Goal: Transaction & Acquisition: Purchase product/service

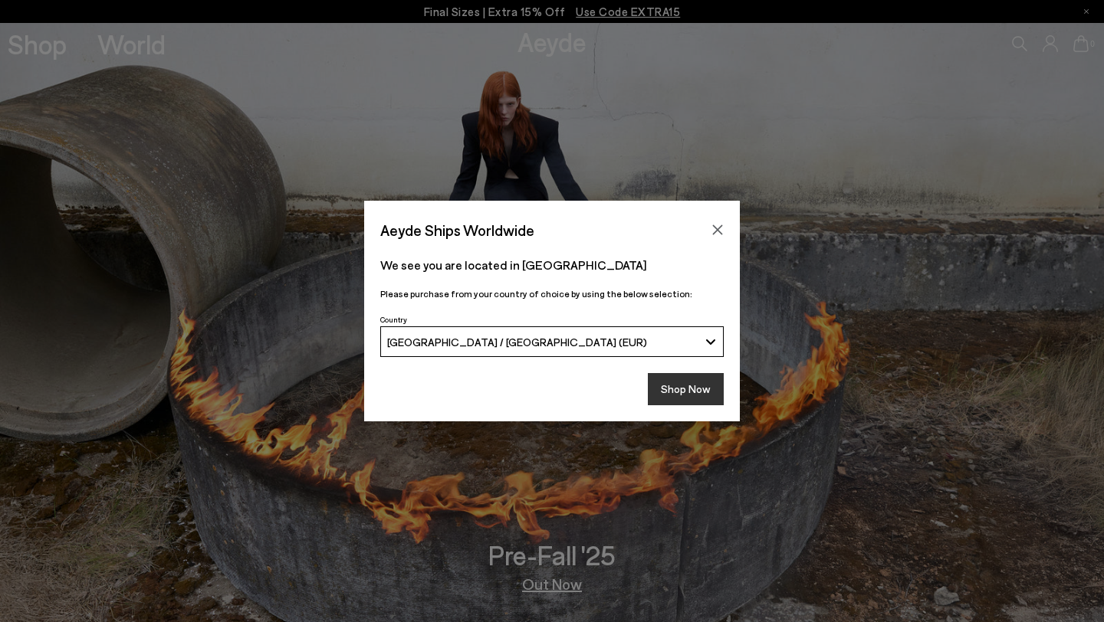
click at [668, 386] on button "Shop Now" at bounding box center [686, 389] width 76 height 32
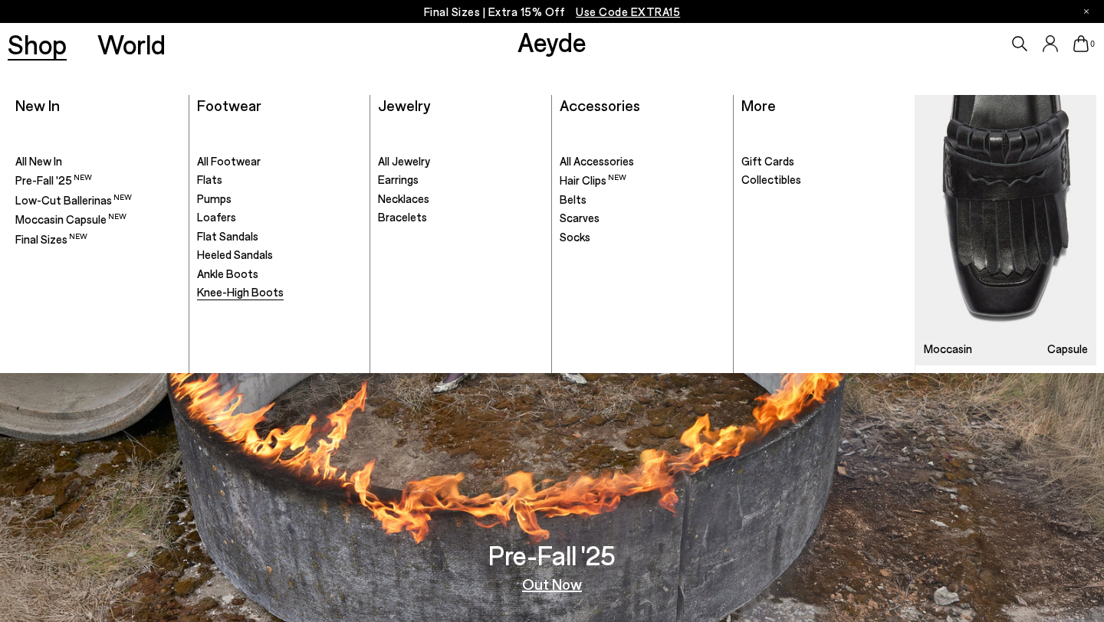
click at [237, 298] on span "Knee-High Boots" at bounding box center [240, 292] width 87 height 14
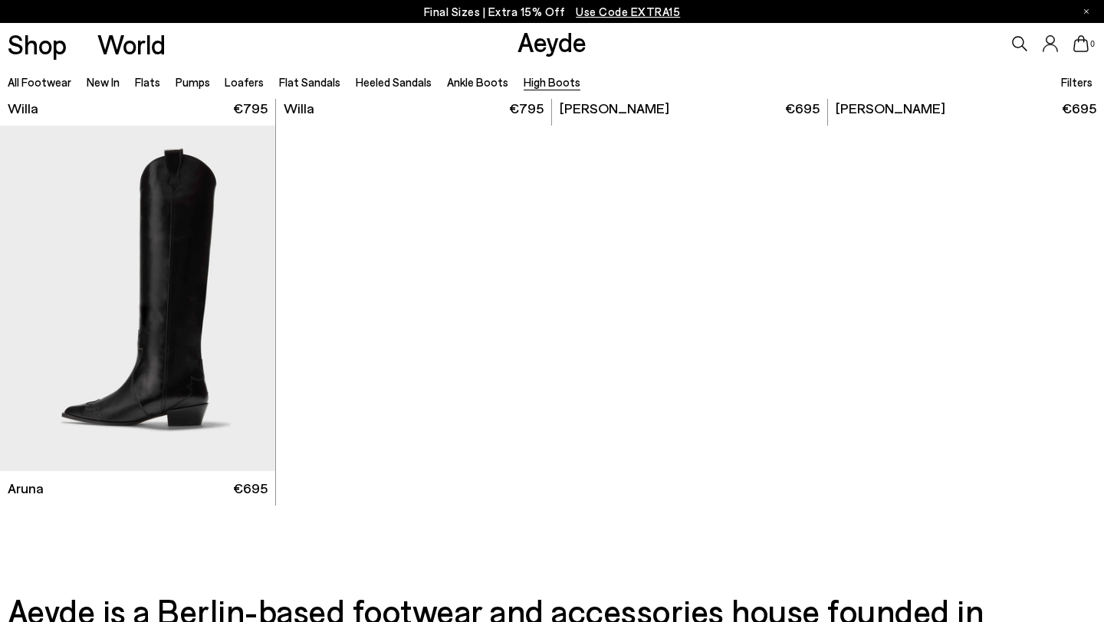
scroll to position [734, 0]
click at [248, 307] on div "Next slide" at bounding box center [245, 306] width 46 height 46
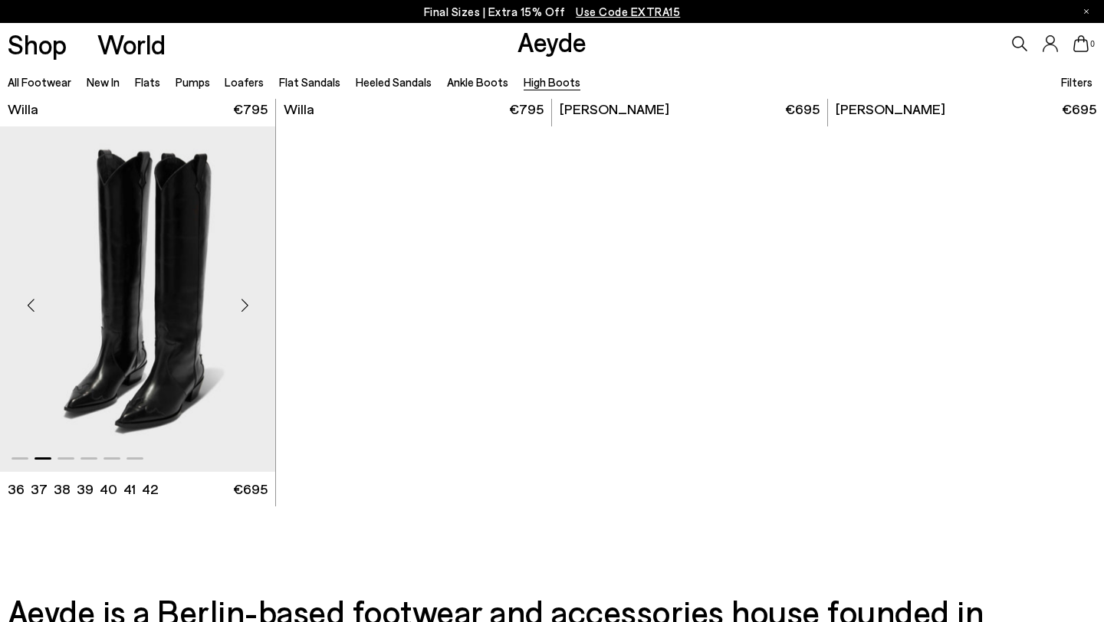
click at [248, 307] on div "Next slide" at bounding box center [245, 306] width 46 height 46
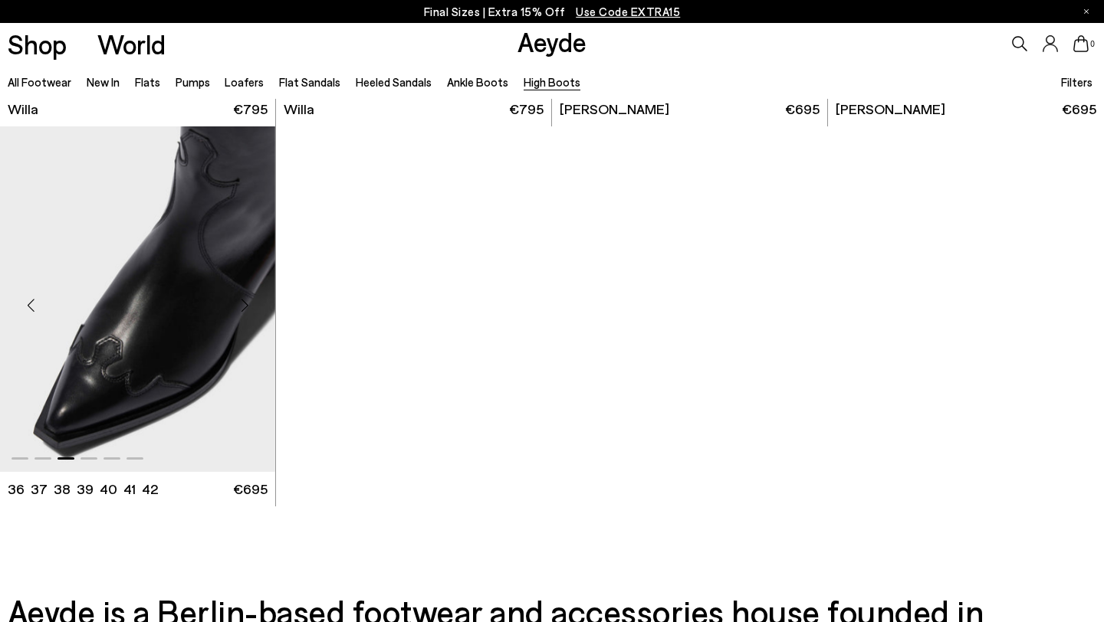
click at [248, 307] on div "Next slide" at bounding box center [245, 306] width 46 height 46
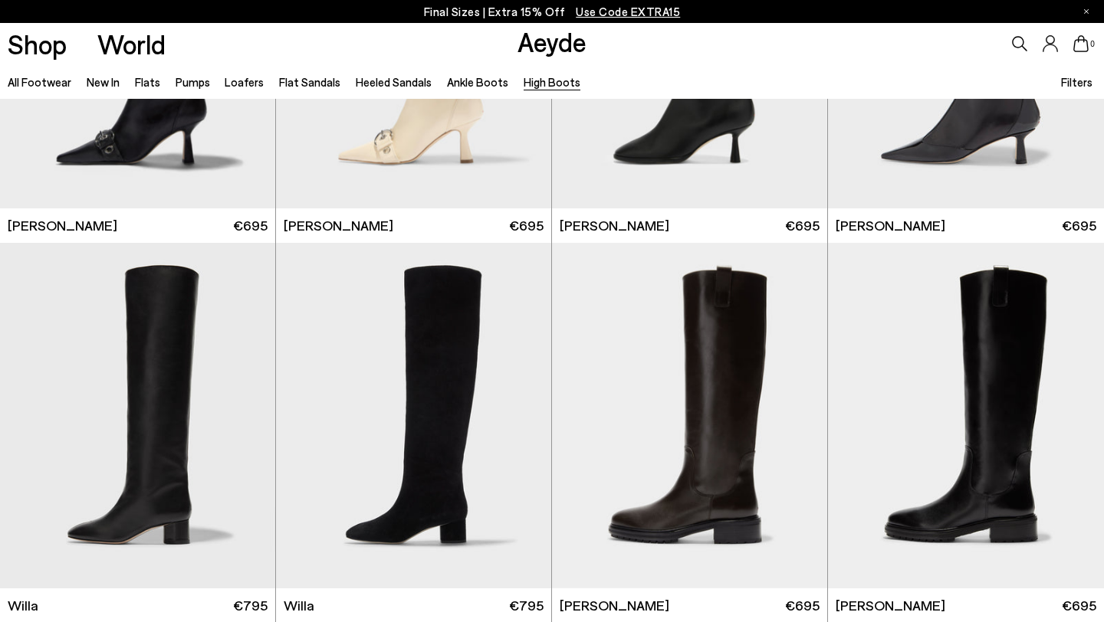
scroll to position [0, 0]
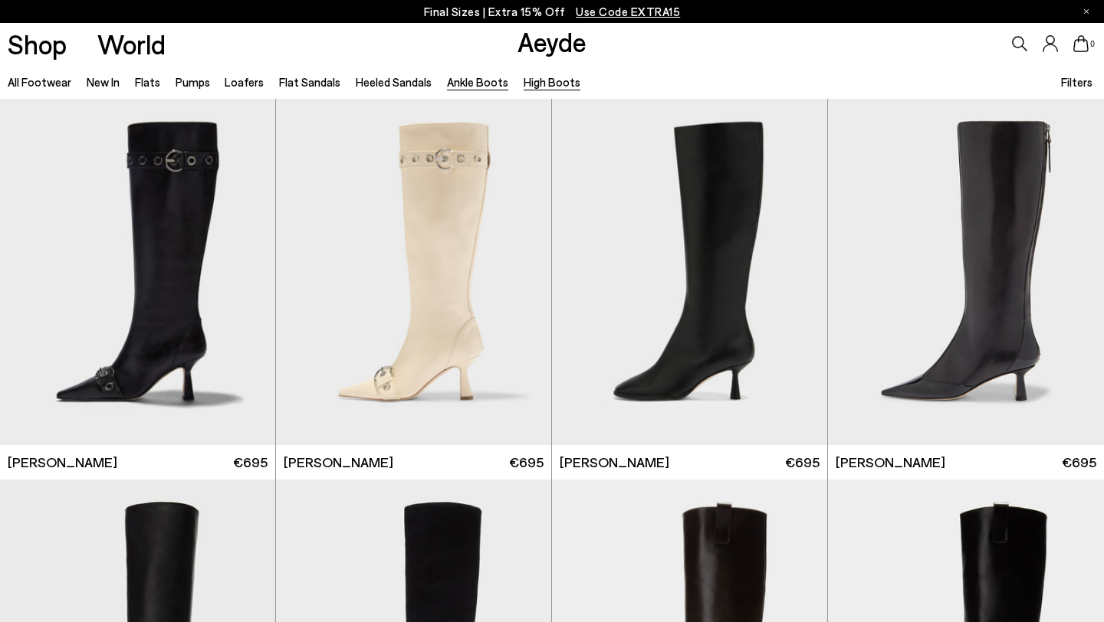
click at [463, 87] on link "Ankle Boots" at bounding box center [477, 82] width 61 height 14
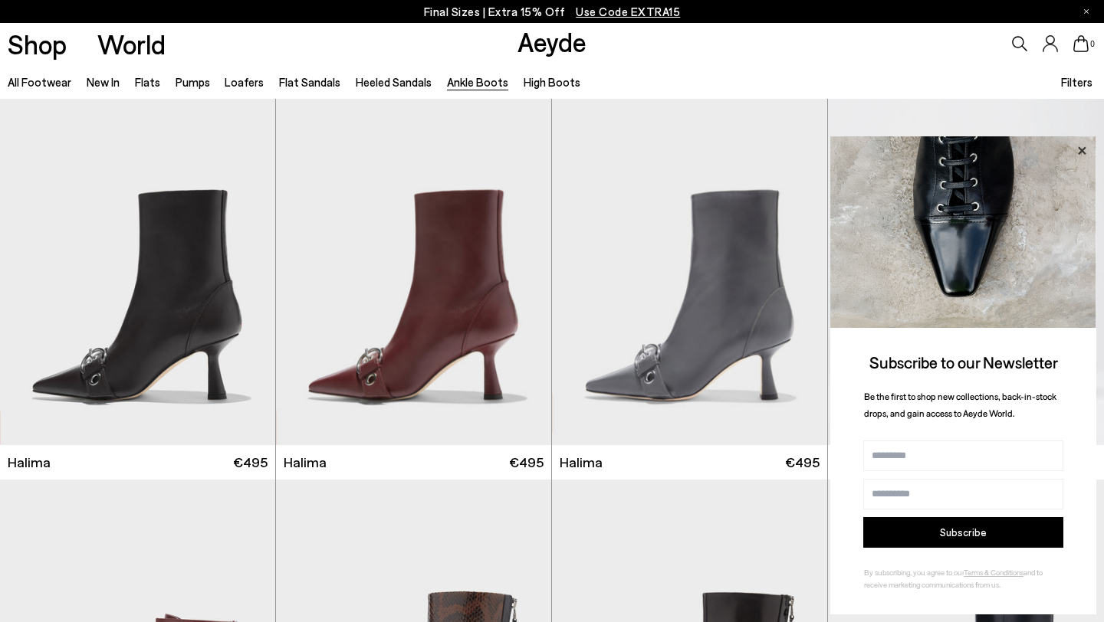
click at [1083, 148] on icon at bounding box center [1082, 150] width 8 height 8
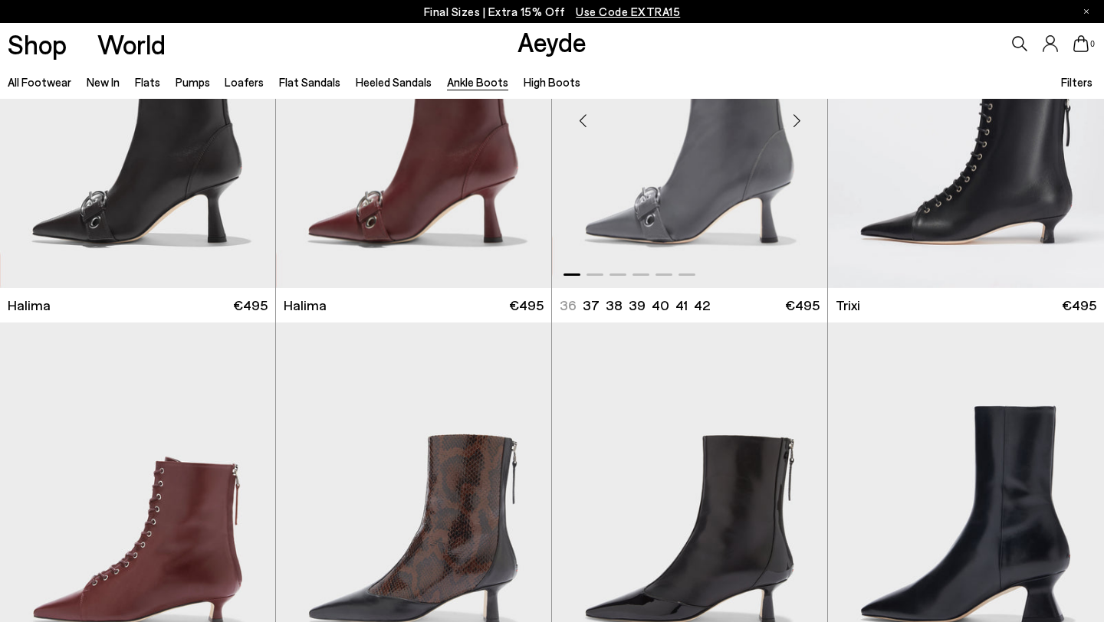
scroll to position [418, 0]
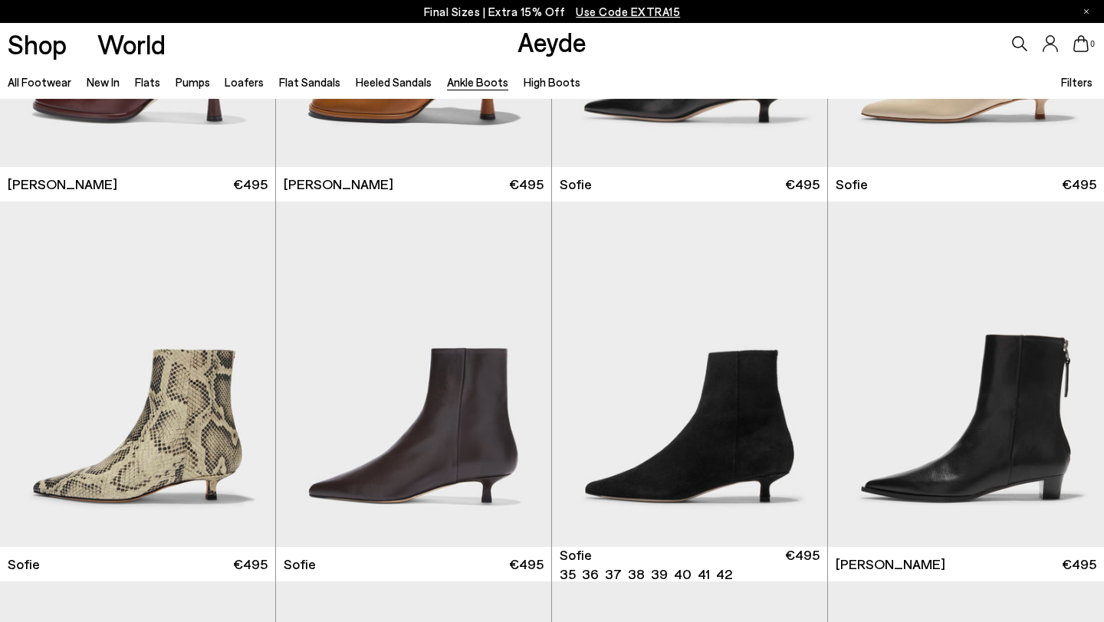
scroll to position [1212, 0]
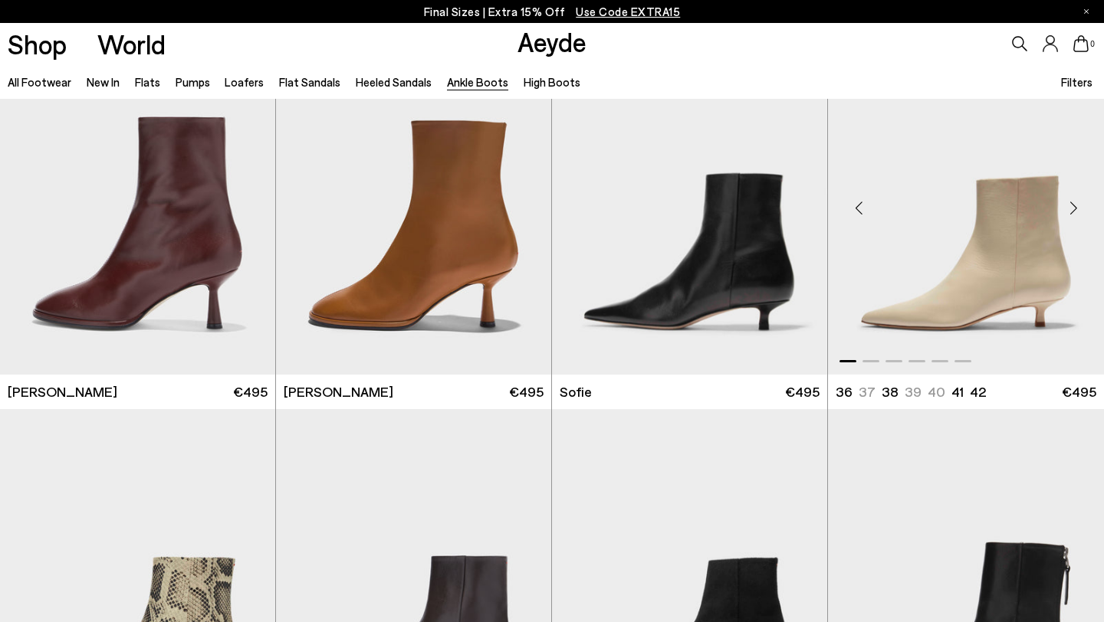
click at [1069, 210] on div "Next slide" at bounding box center [1073, 208] width 46 height 46
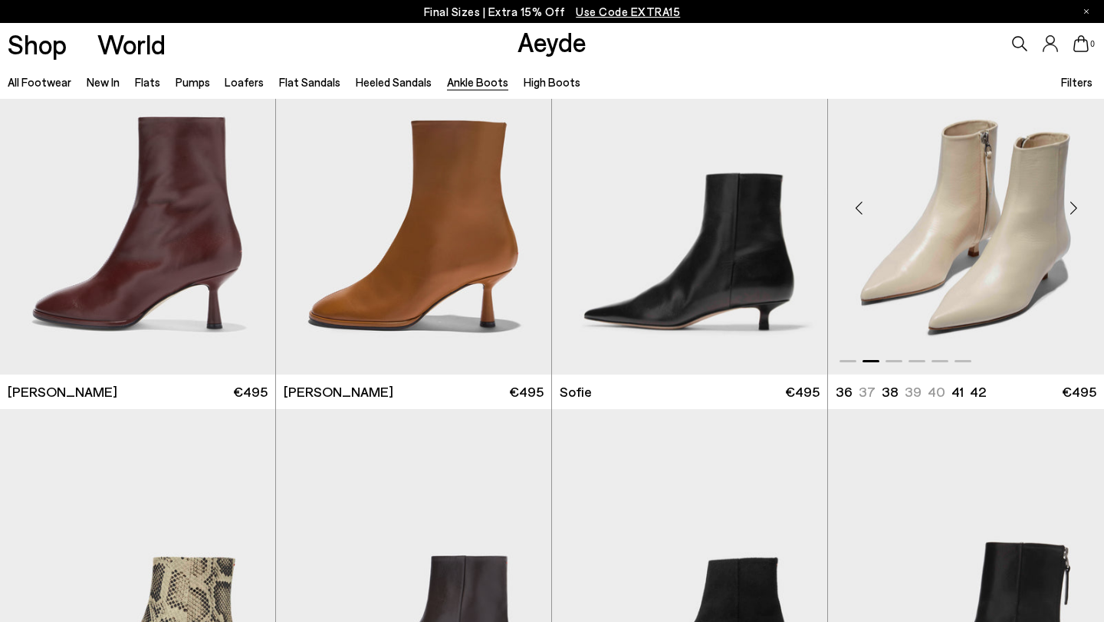
click at [1069, 210] on div "Next slide" at bounding box center [1073, 208] width 46 height 46
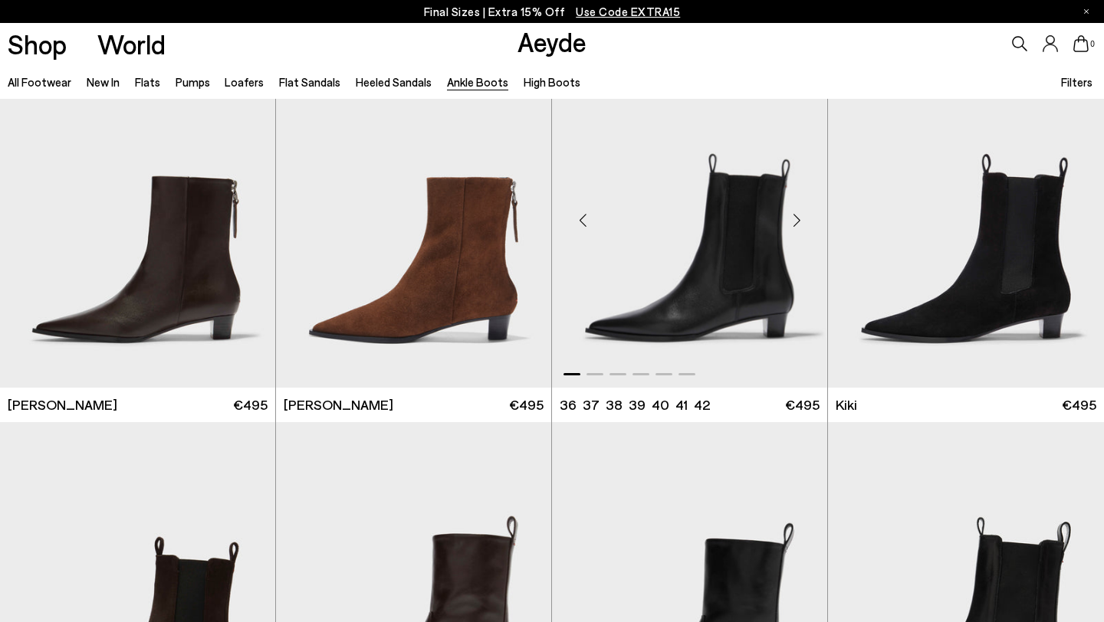
scroll to position [1961, 0]
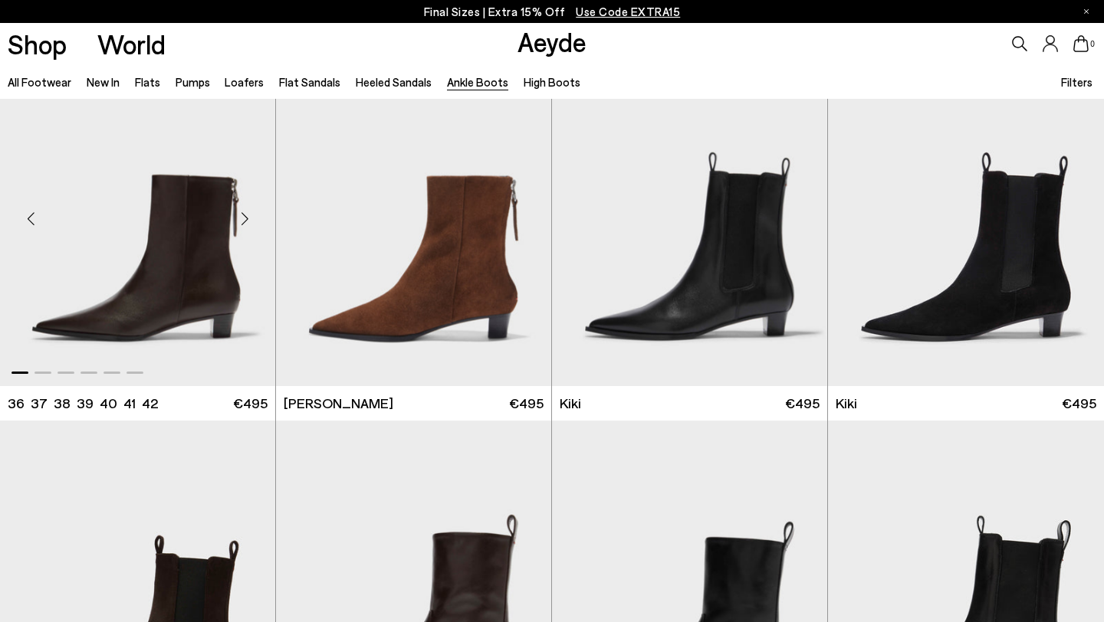
click at [242, 225] on div "Next slide" at bounding box center [245, 219] width 46 height 46
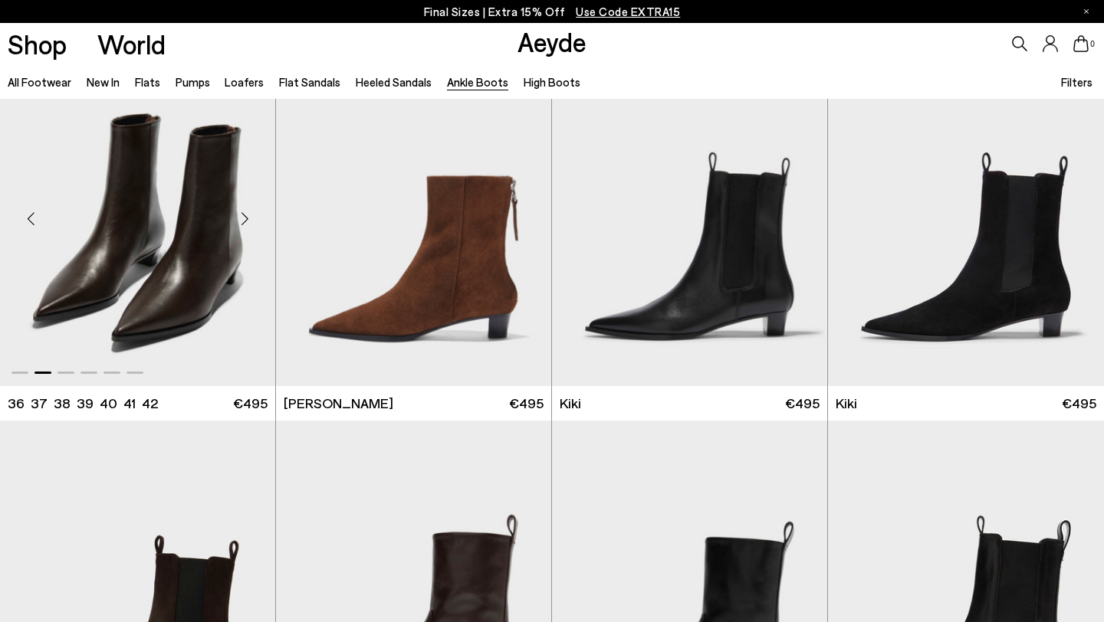
click at [242, 225] on div "Next slide" at bounding box center [245, 219] width 46 height 46
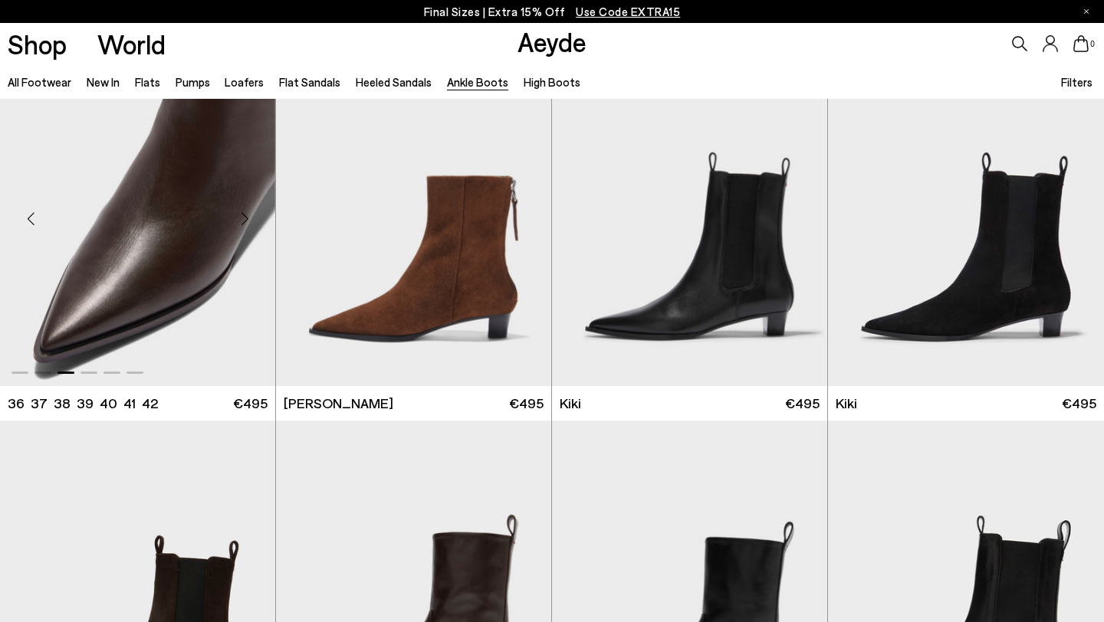
click at [34, 219] on div "Previous slide" at bounding box center [31, 219] width 46 height 46
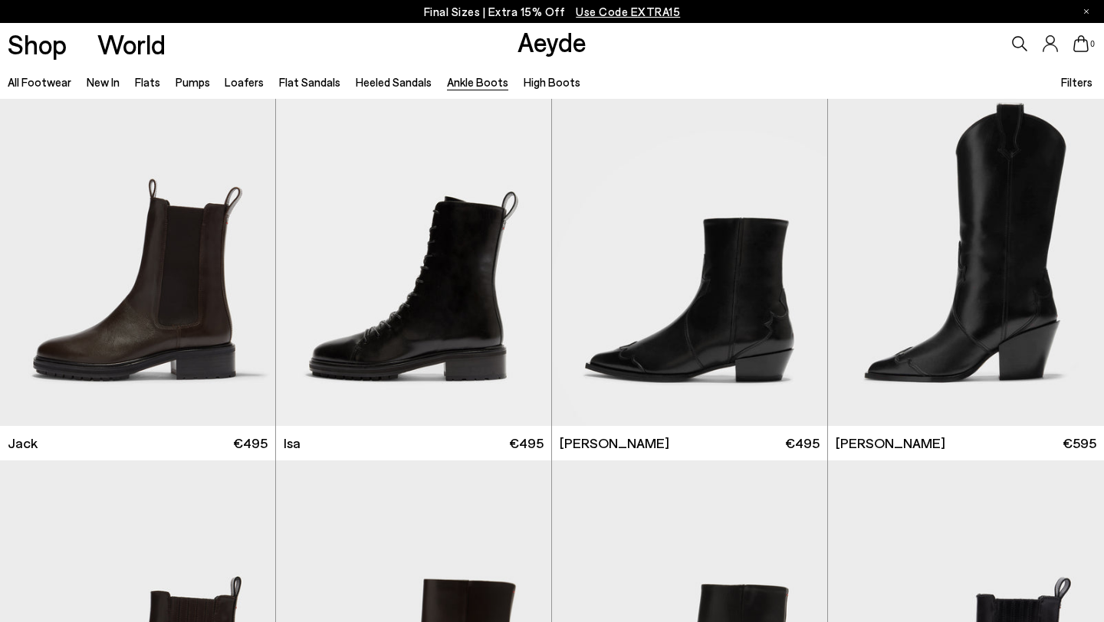
scroll to position [2684, 0]
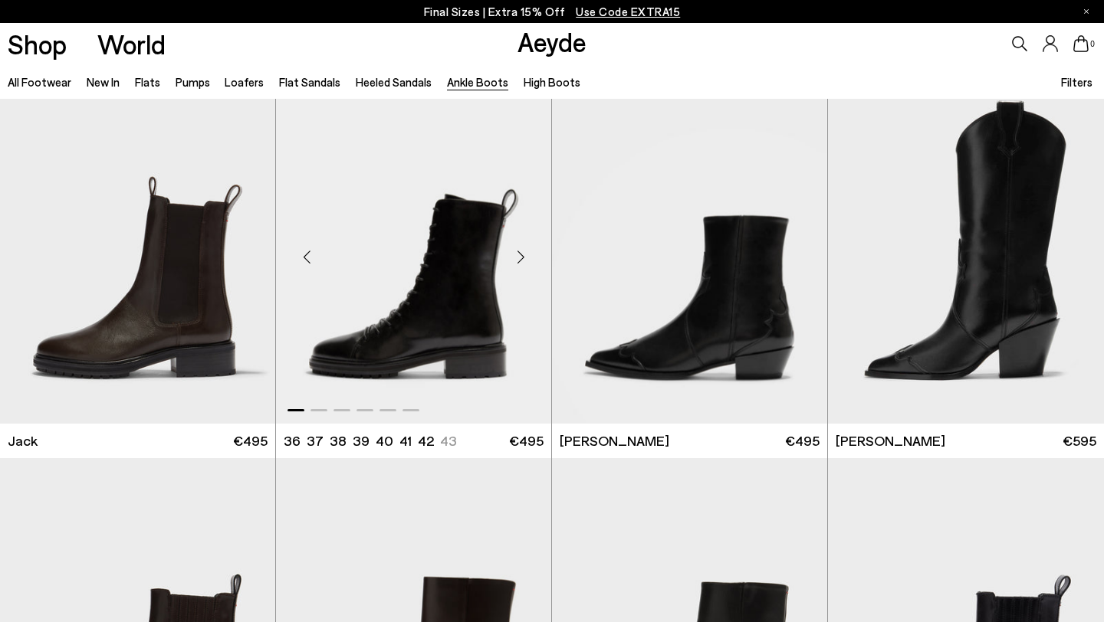
click at [518, 253] on div "Next slide" at bounding box center [520, 258] width 46 height 46
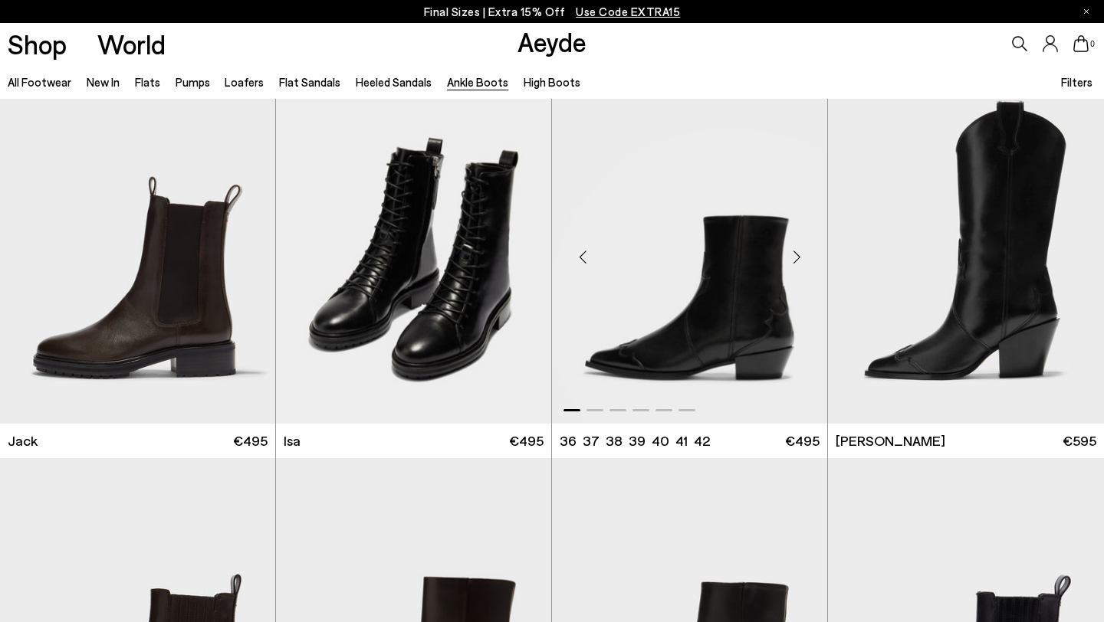
click at [793, 254] on div "Next slide" at bounding box center [796, 258] width 46 height 46
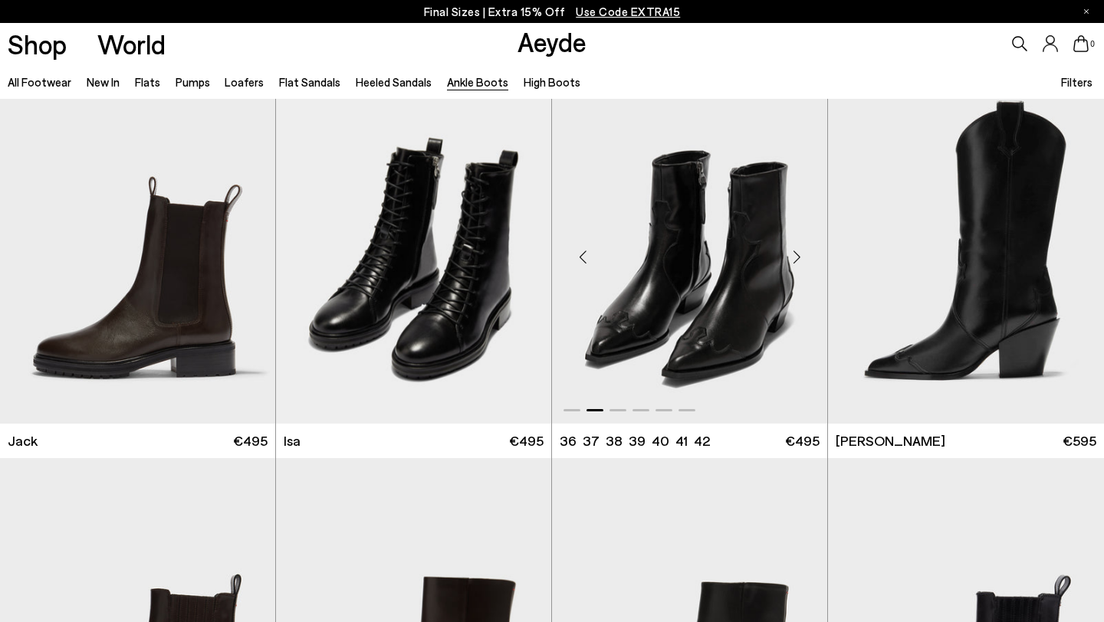
click at [793, 254] on div "Next slide" at bounding box center [796, 258] width 46 height 46
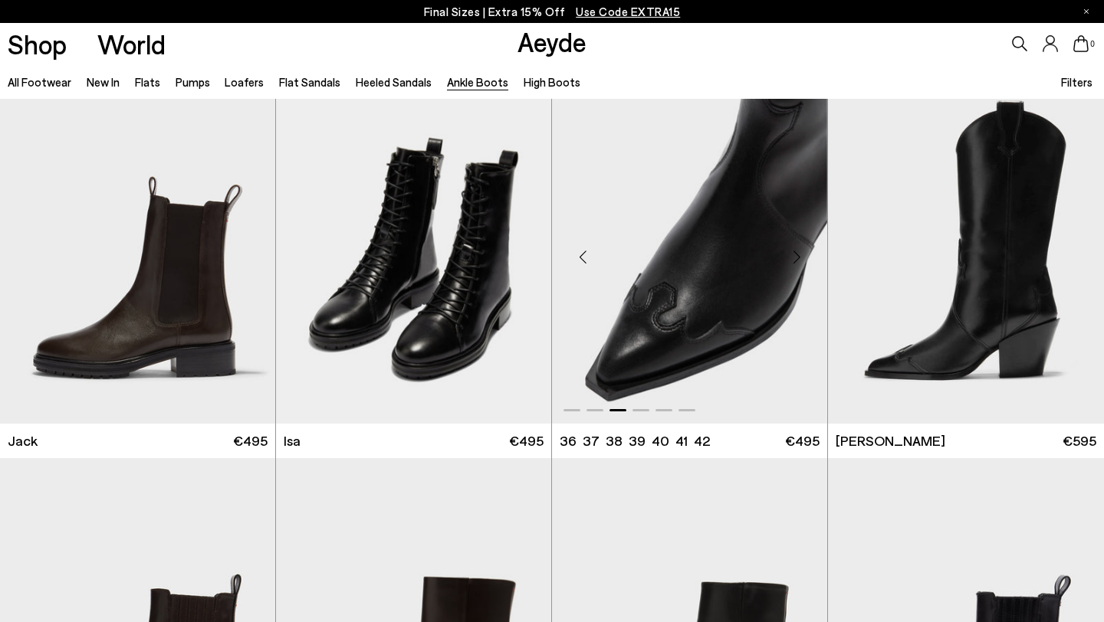
click at [793, 254] on div "Next slide" at bounding box center [796, 258] width 46 height 46
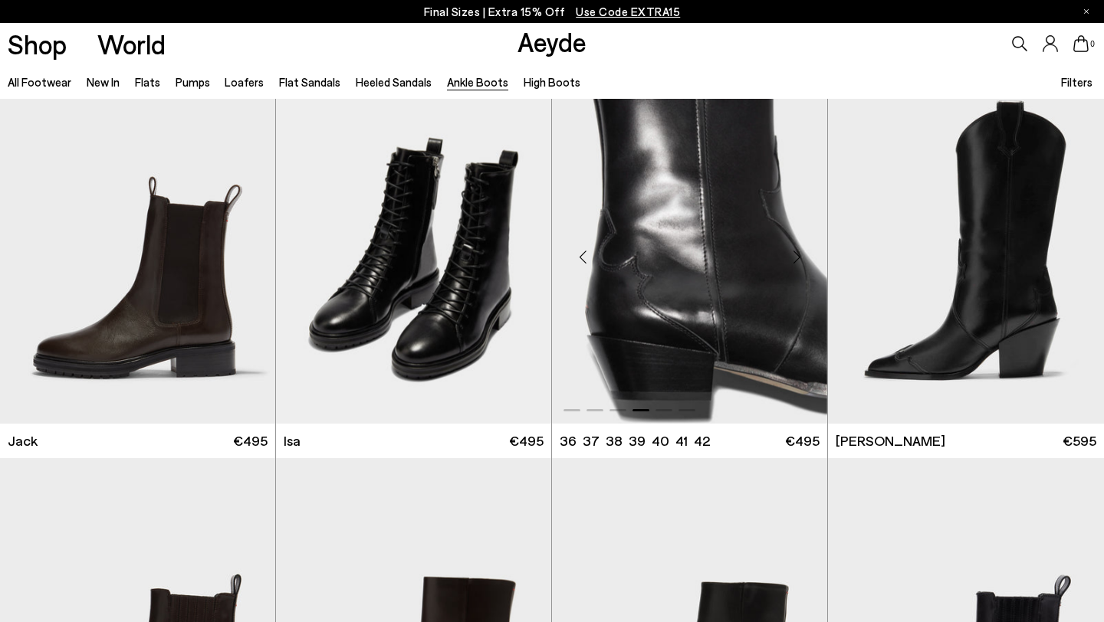
click at [792, 254] on div "Next slide" at bounding box center [796, 258] width 46 height 46
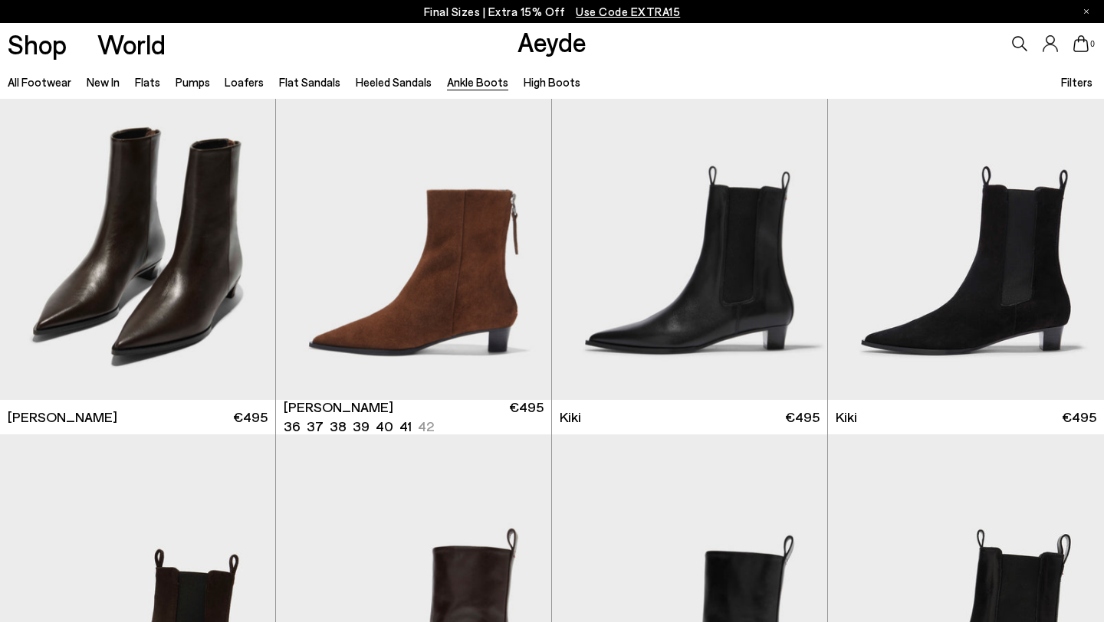
scroll to position [1949, 0]
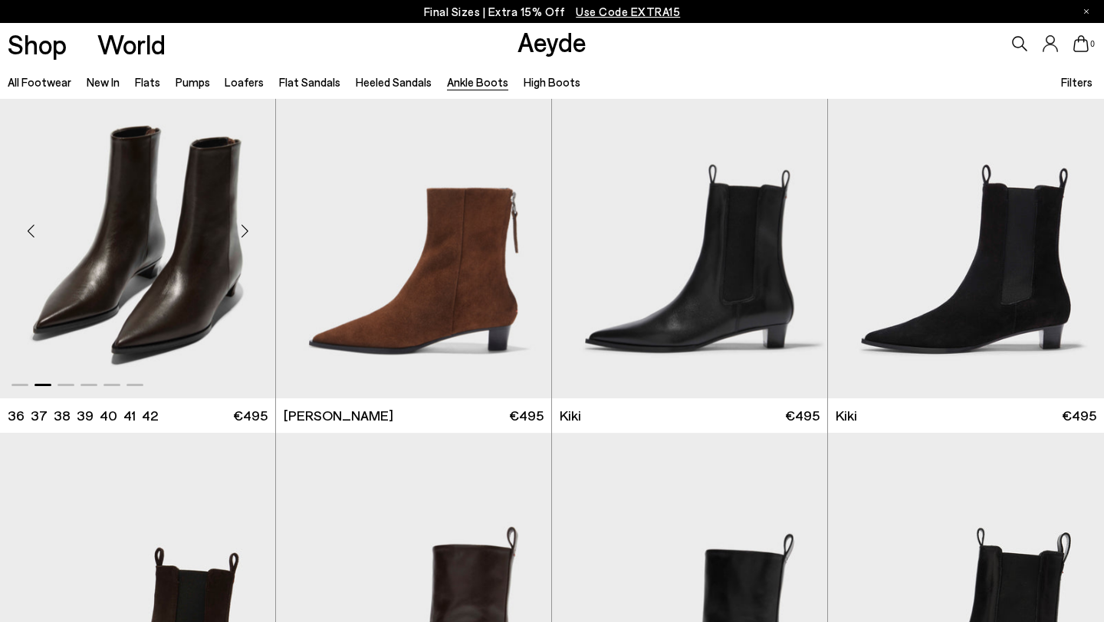
click at [182, 248] on img "2 / 6" at bounding box center [137, 225] width 275 height 346
click at [111, 345] on img "2 / 6" at bounding box center [137, 225] width 275 height 346
click at [245, 231] on div "Next slide" at bounding box center [245, 231] width 46 height 46
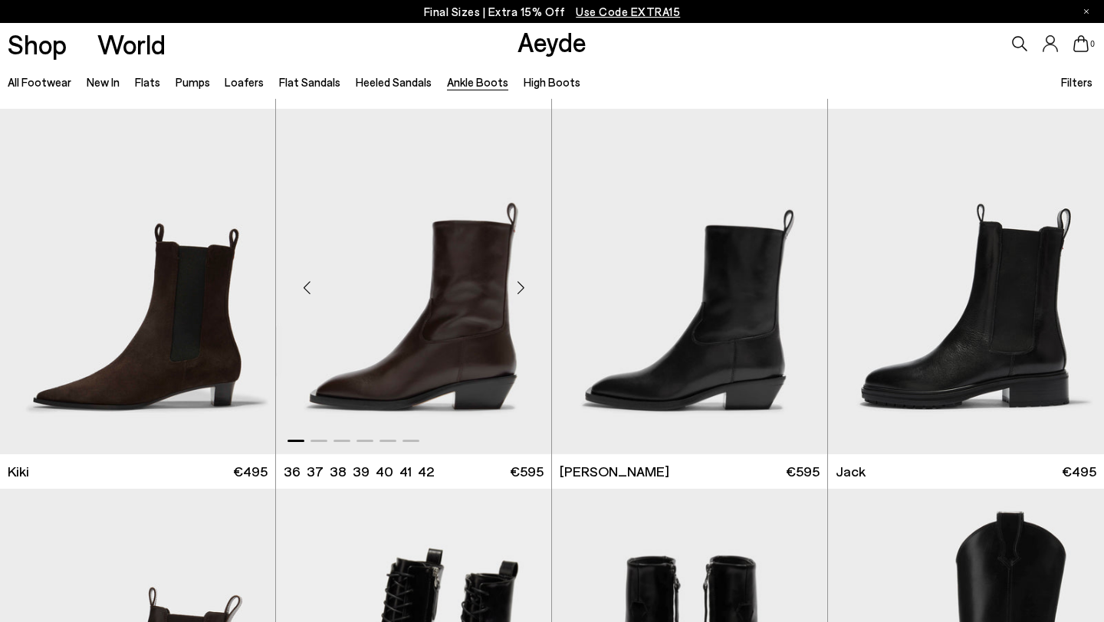
scroll to position [2274, 0]
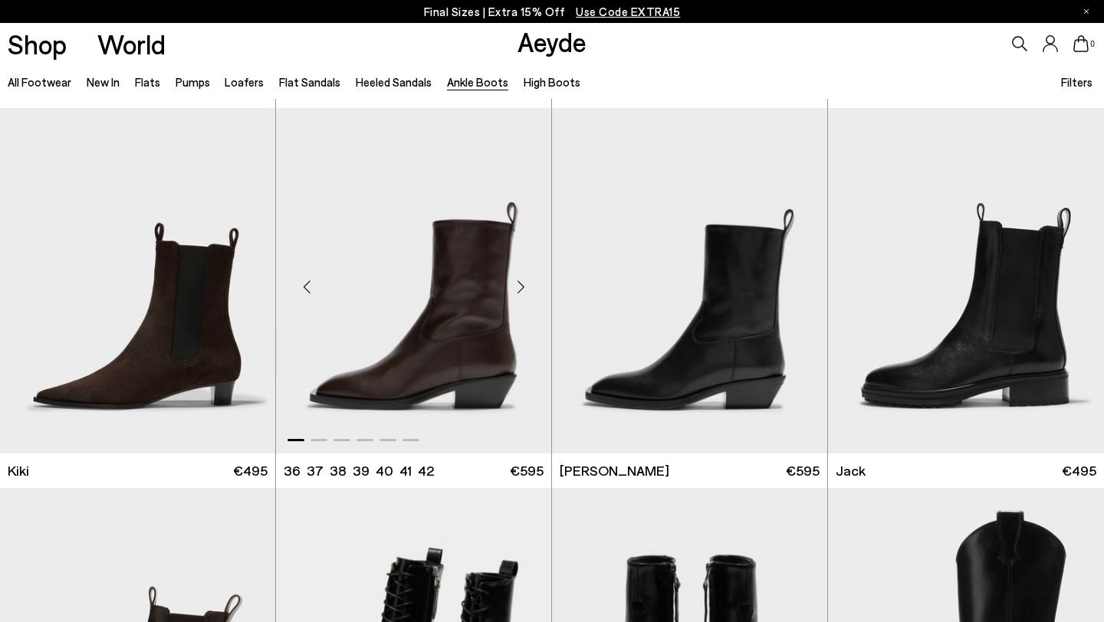
click at [448, 261] on img "1 / 6" at bounding box center [413, 281] width 275 height 346
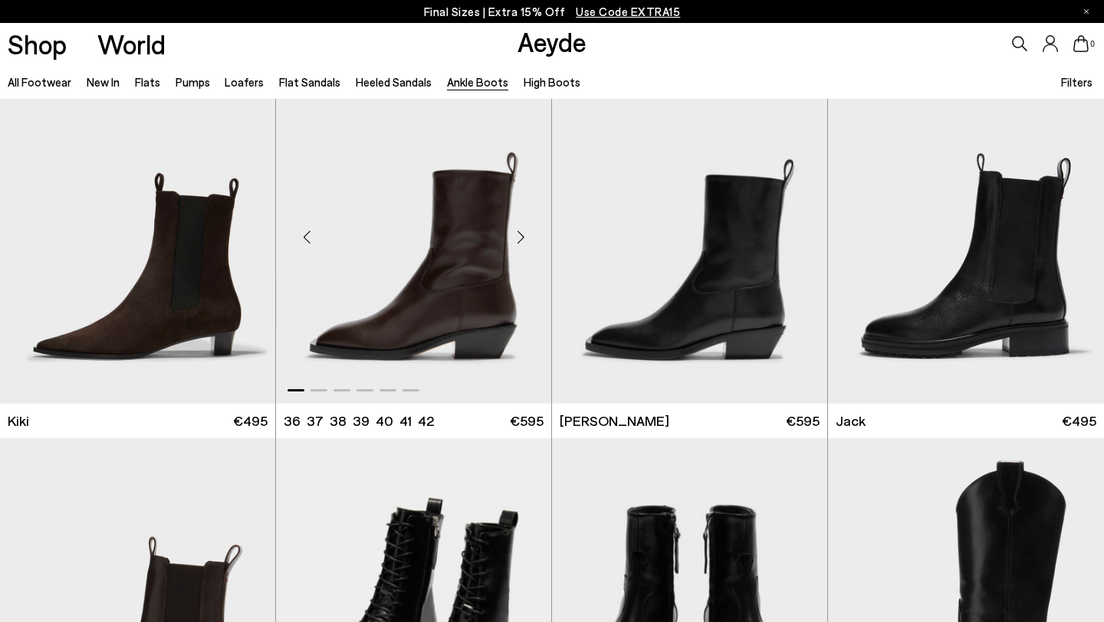
scroll to position [2327, 0]
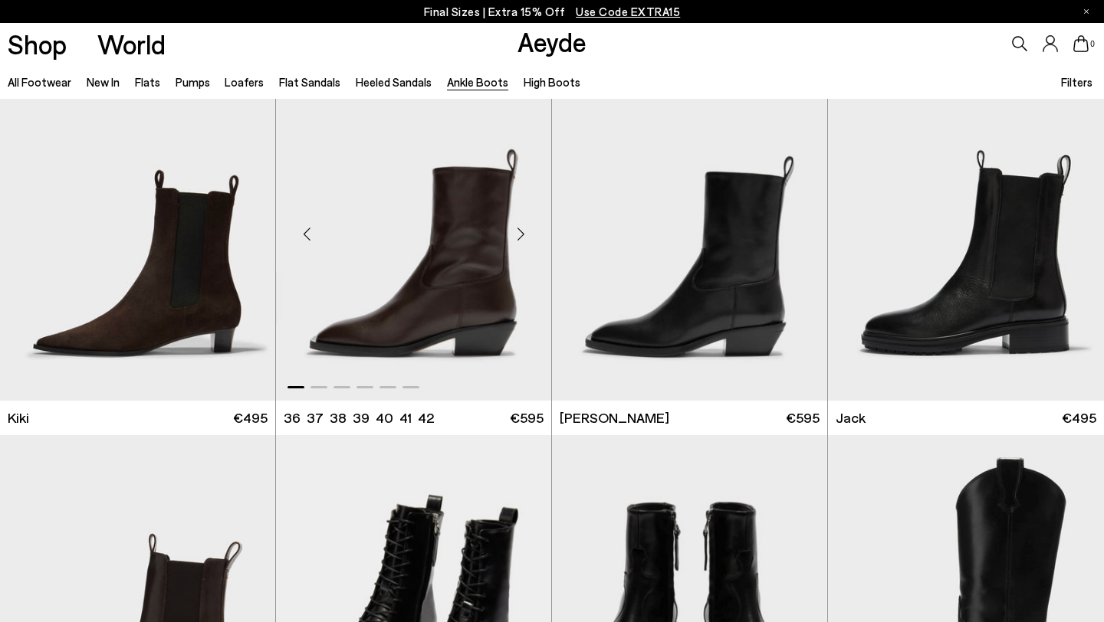
click at [420, 245] on img "1 / 6" at bounding box center [413, 228] width 275 height 346
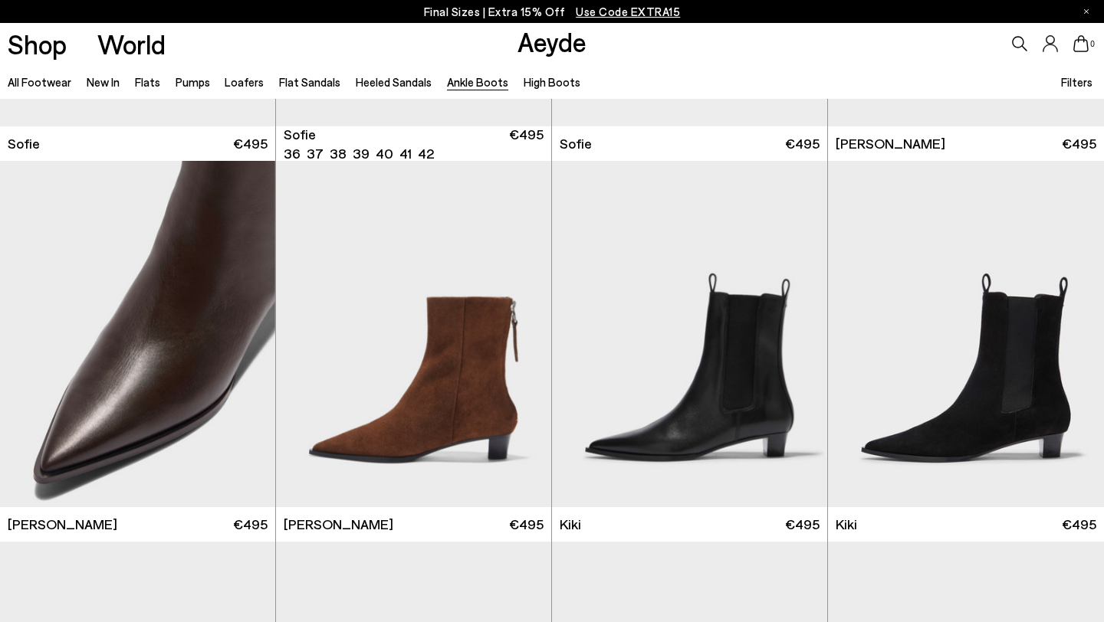
scroll to position [1886, 0]
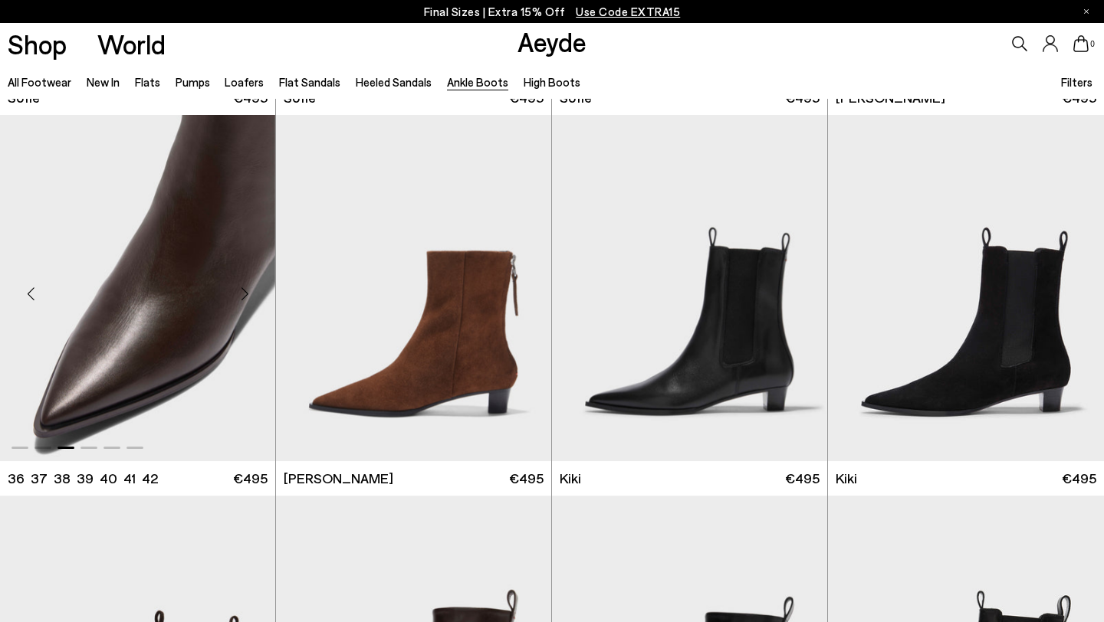
click at [245, 291] on div "Next slide" at bounding box center [245, 294] width 46 height 46
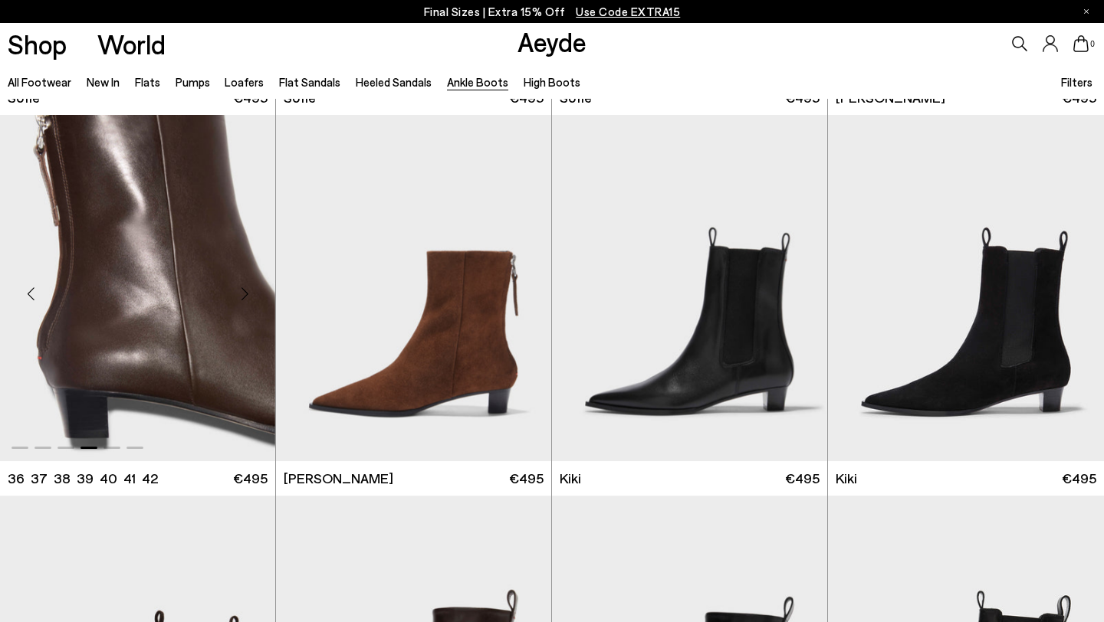
click at [245, 291] on div "Next slide" at bounding box center [245, 294] width 46 height 46
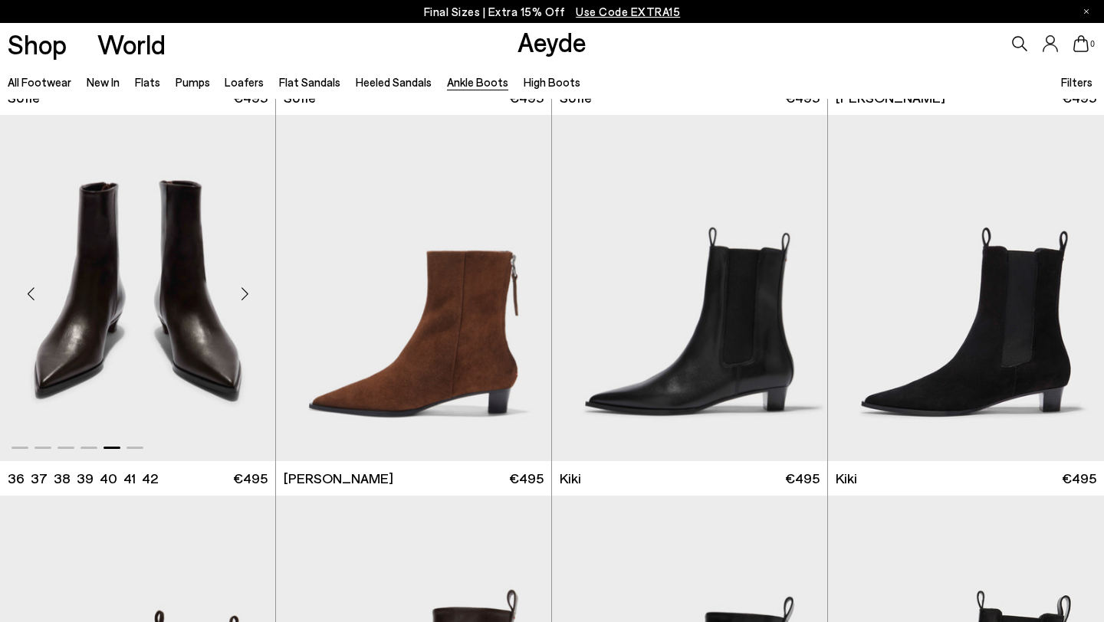
click at [243, 293] on div "Next slide" at bounding box center [245, 294] width 46 height 46
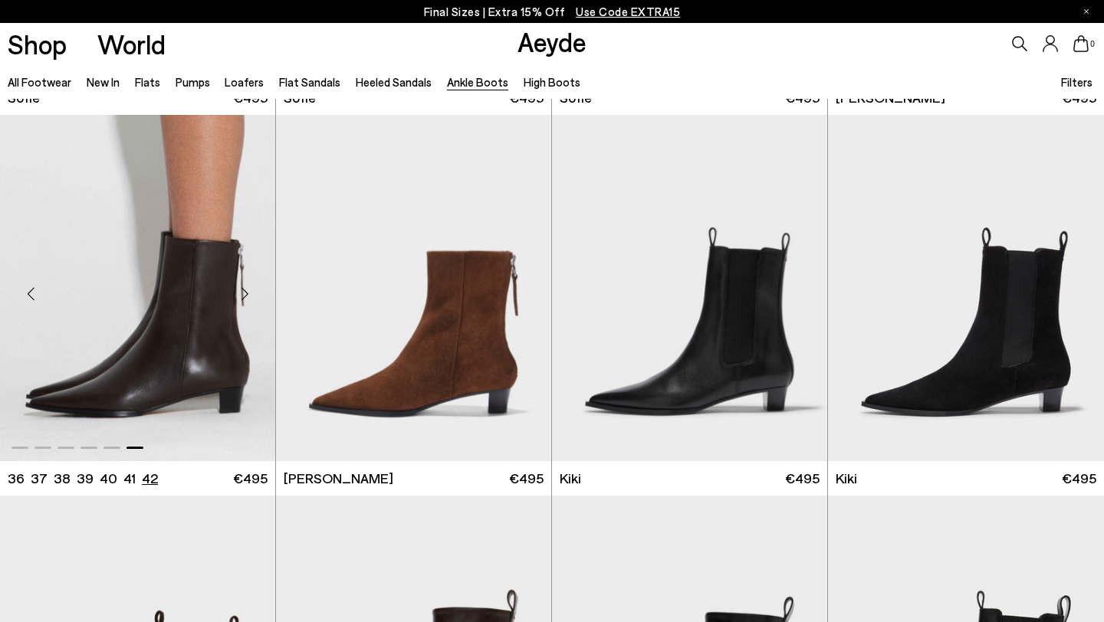
click at [150, 480] on li "42" at bounding box center [150, 478] width 16 height 19
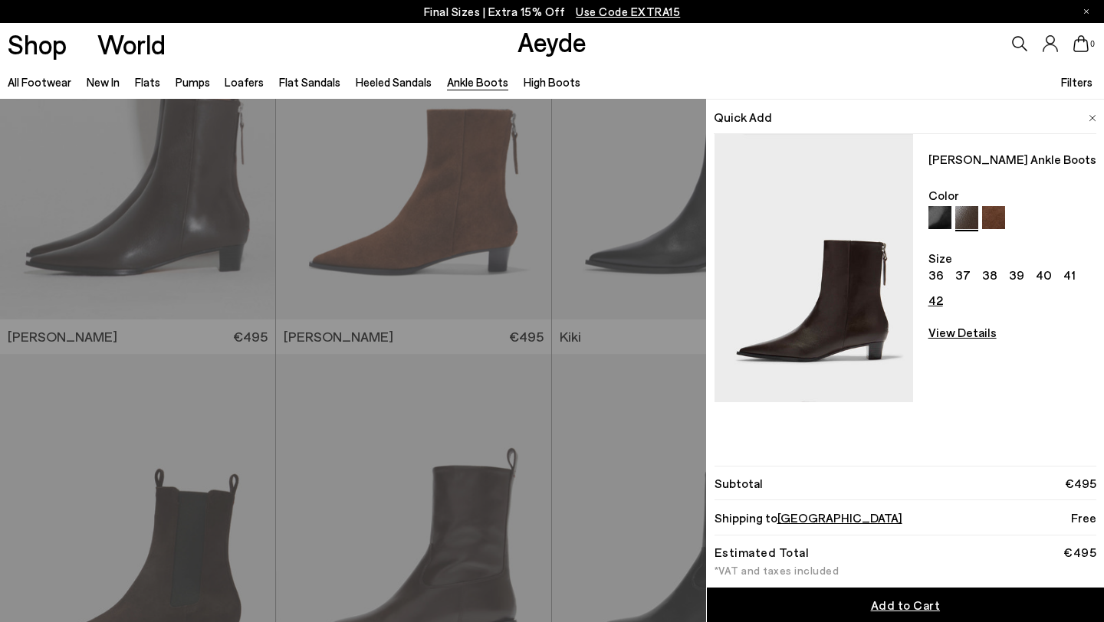
scroll to position [2043, 0]
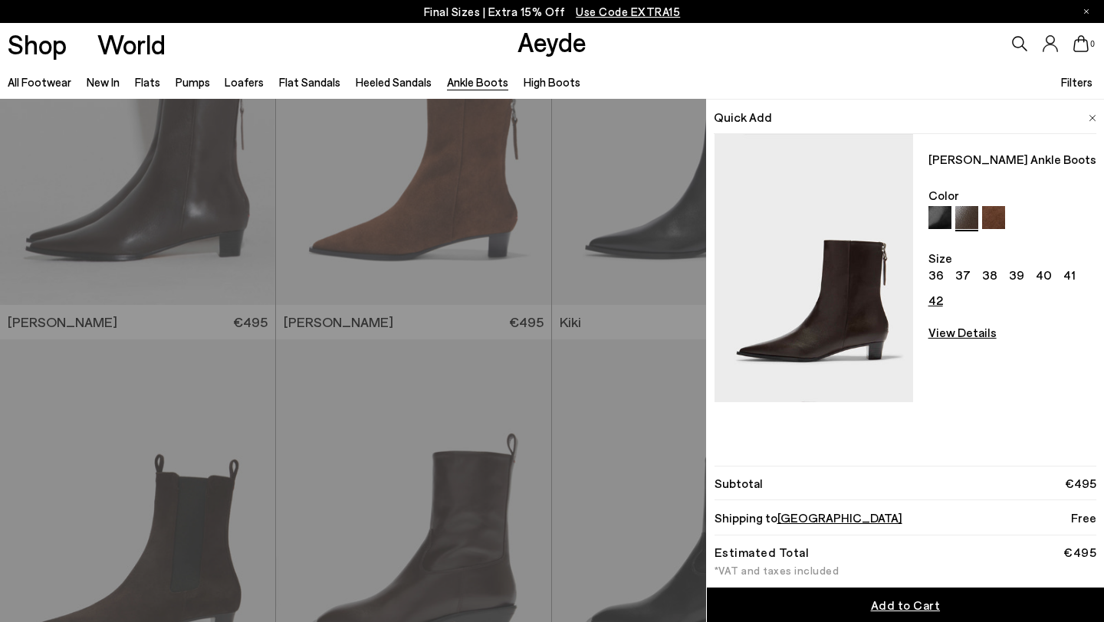
click at [907, 602] on span "Add to Cart" at bounding box center [906, 605] width 70 height 15
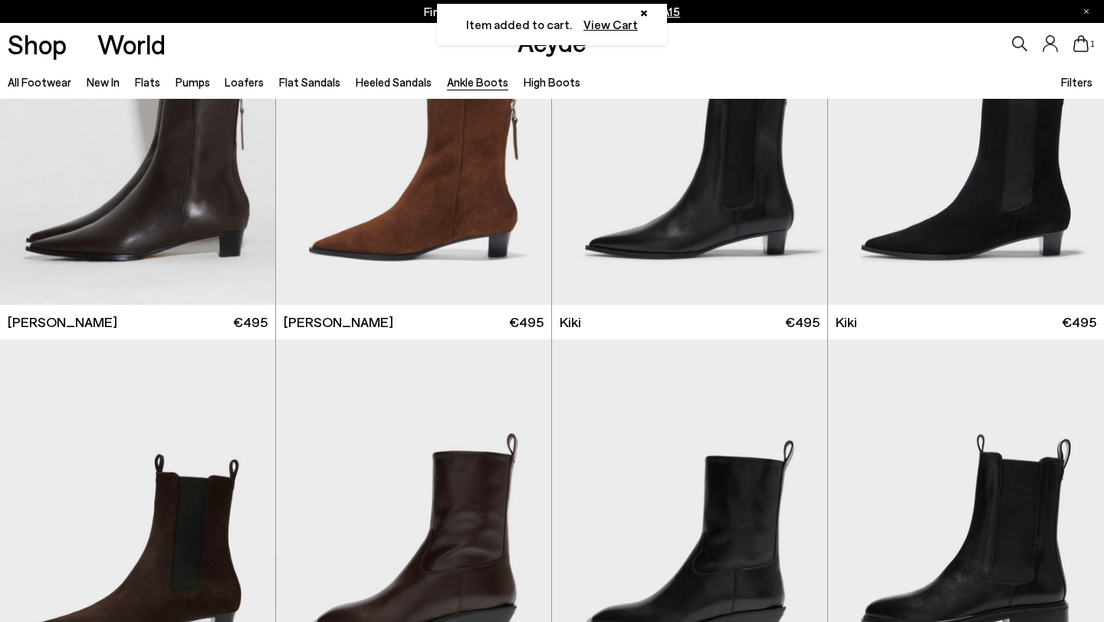
click at [1086, 46] on icon at bounding box center [1080, 43] width 15 height 17
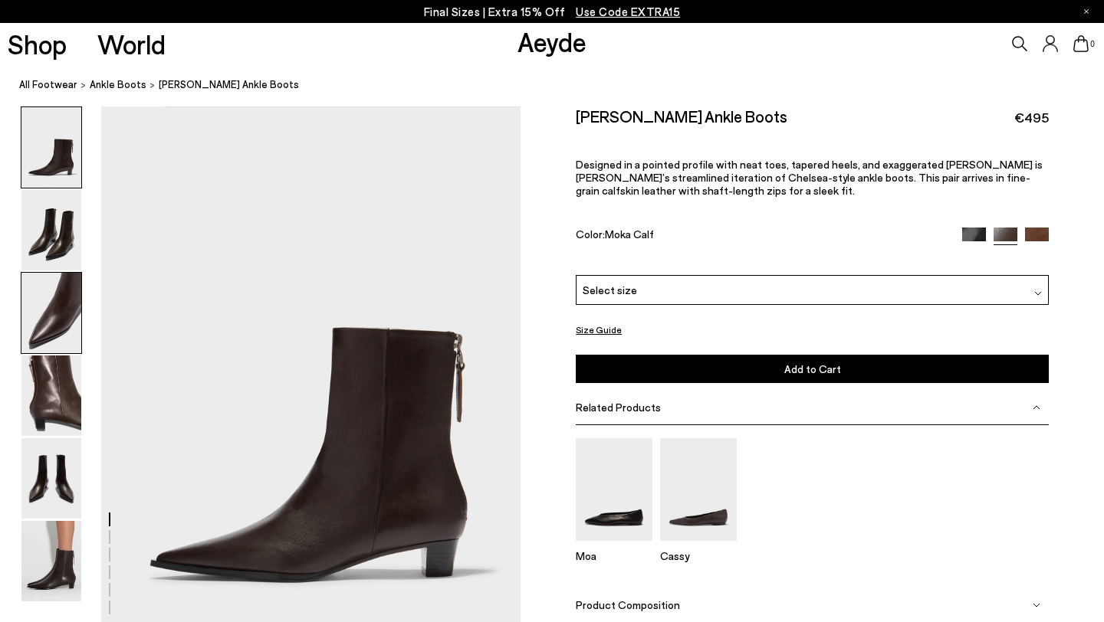
click at [54, 310] on img at bounding box center [51, 313] width 60 height 80
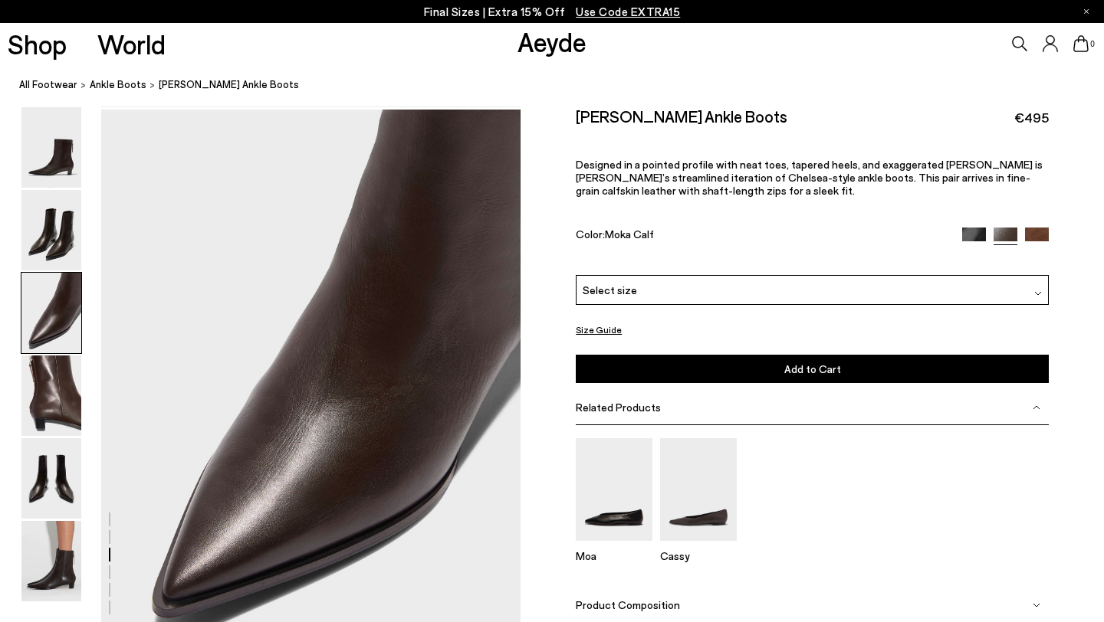
scroll to position [1124, 0]
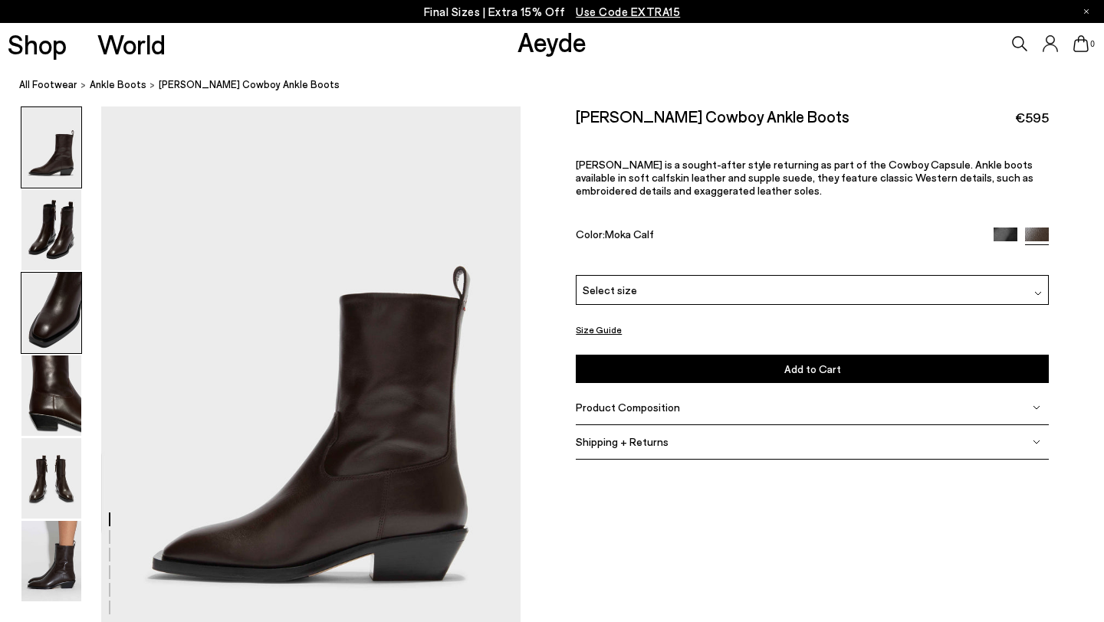
click at [60, 298] on img at bounding box center [51, 313] width 60 height 80
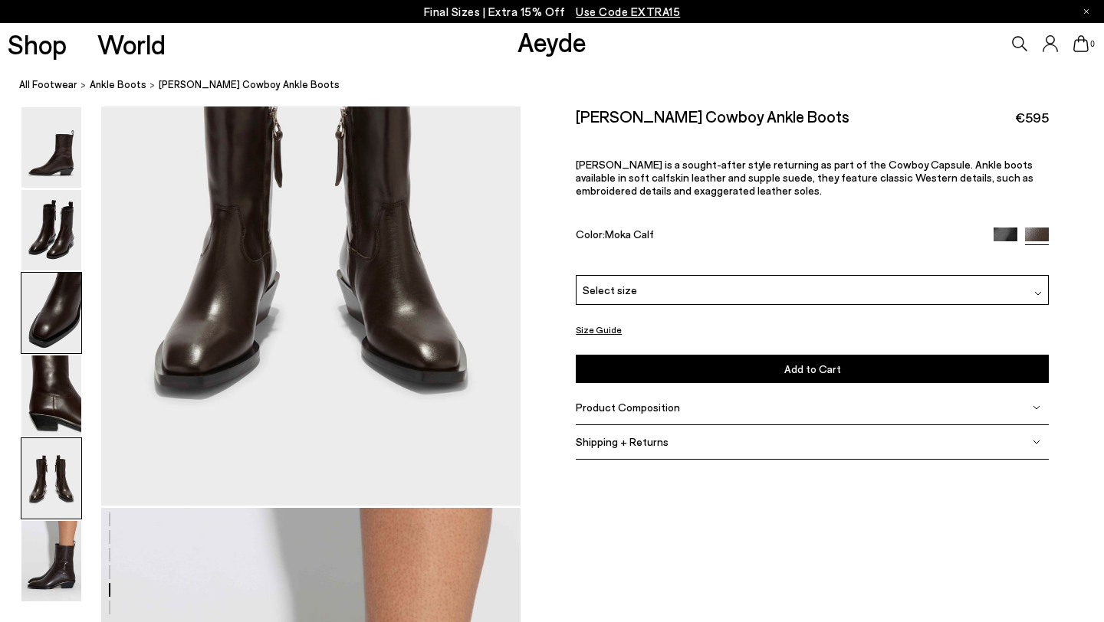
scroll to position [2312, 0]
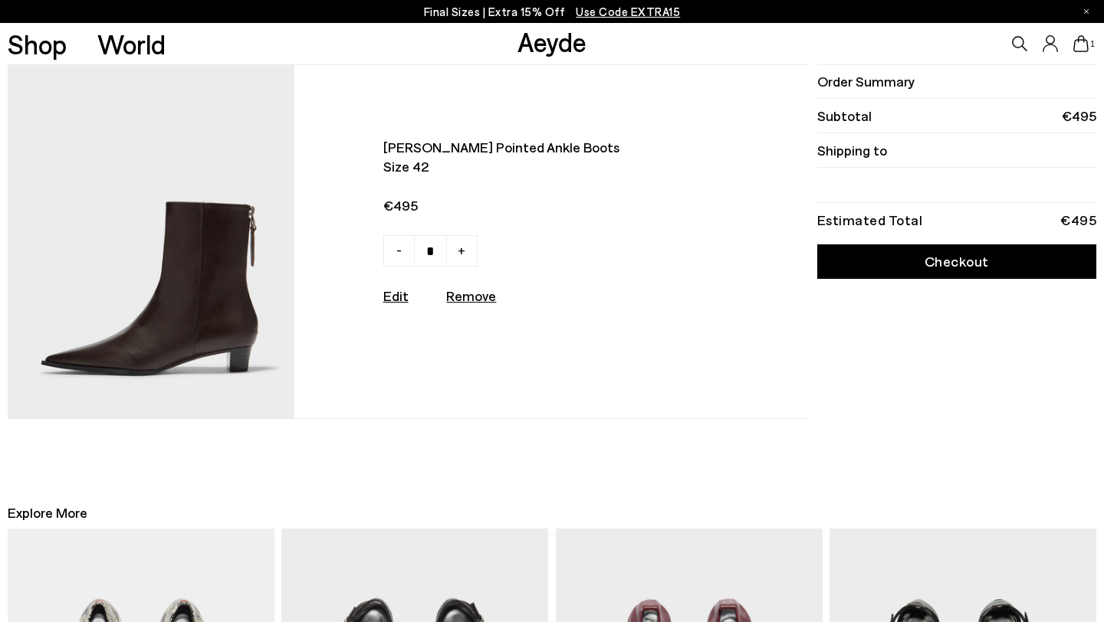
click at [917, 264] on link "Checkout" at bounding box center [956, 262] width 279 height 34
